Goal: Transaction & Acquisition: Purchase product/service

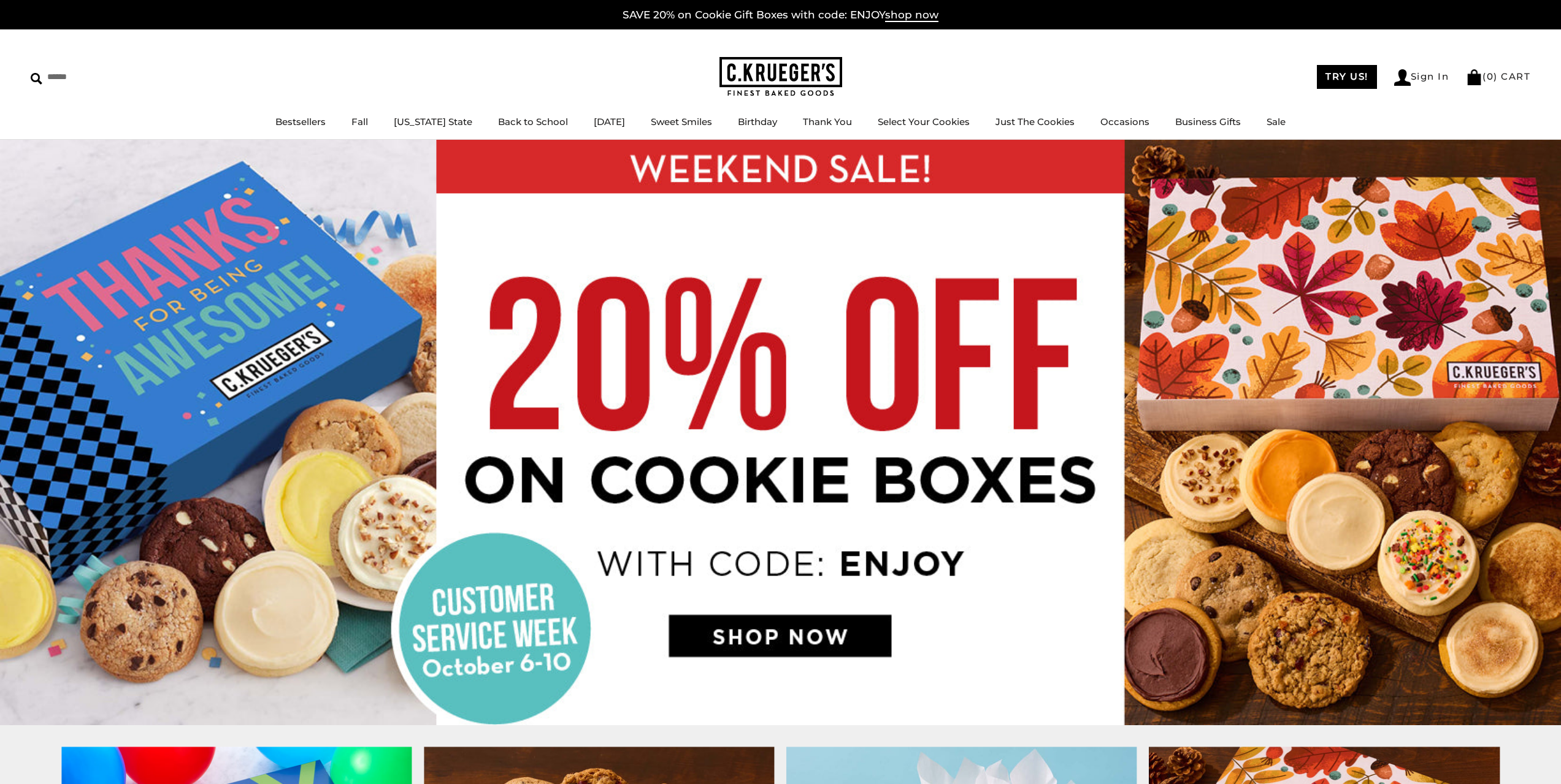
click at [1187, 132] on ul "Bestsellers Fall NEW! Cozy Autumn Fall Celebration Watercolor Pumpkin Fall Plai…" at bounding box center [780, 127] width 1561 height 28
click at [758, 159] on link "ALL Birthday Gifts" at bounding box center [802, 161] width 129 height 13
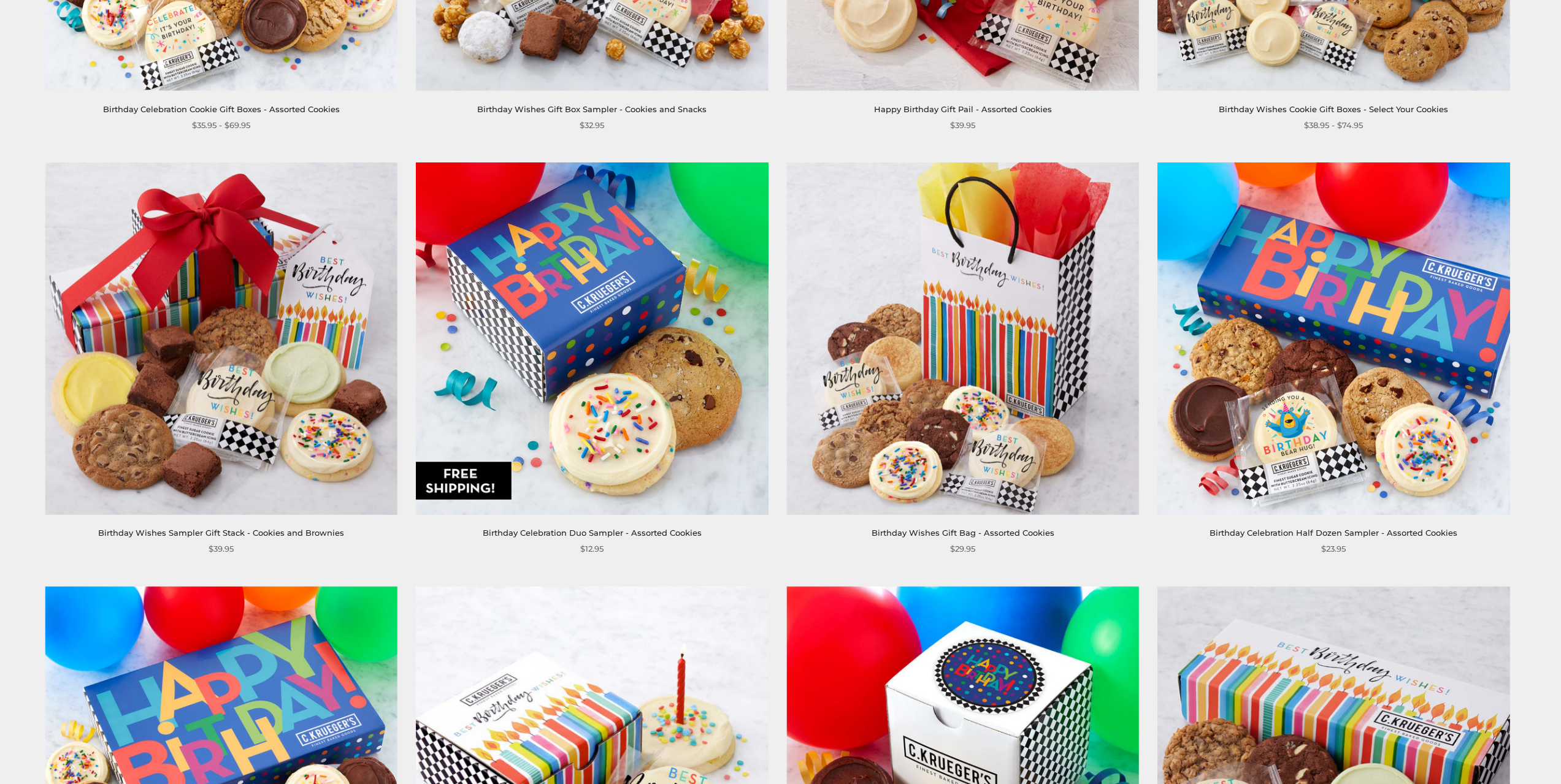
scroll to position [306, 0]
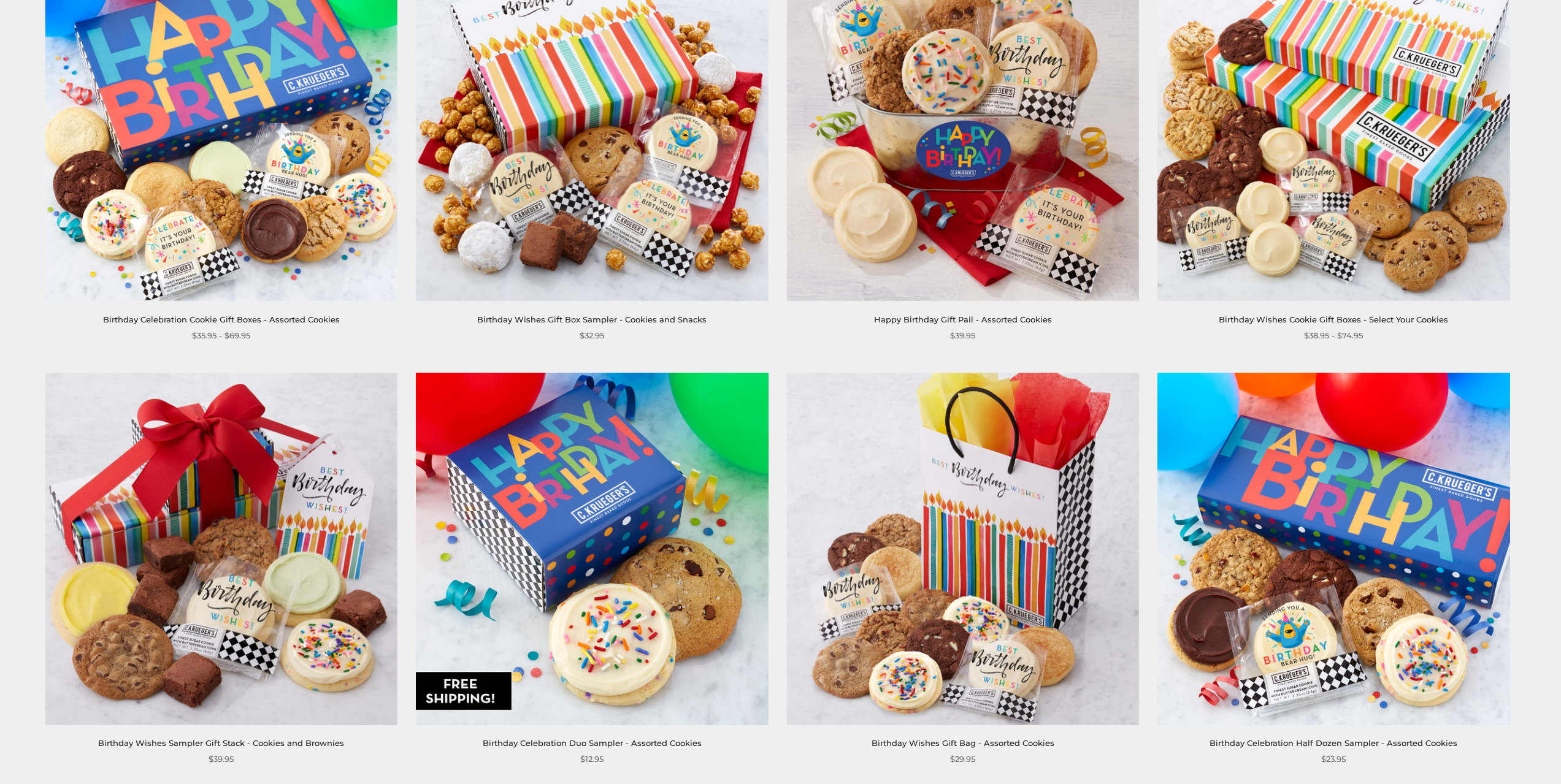
click at [1369, 320] on link "Birthday Wishes Cookie Gift Boxes - Select Your Cookies" at bounding box center [1333, 320] width 229 height 10
